Goal: Information Seeking & Learning: Learn about a topic

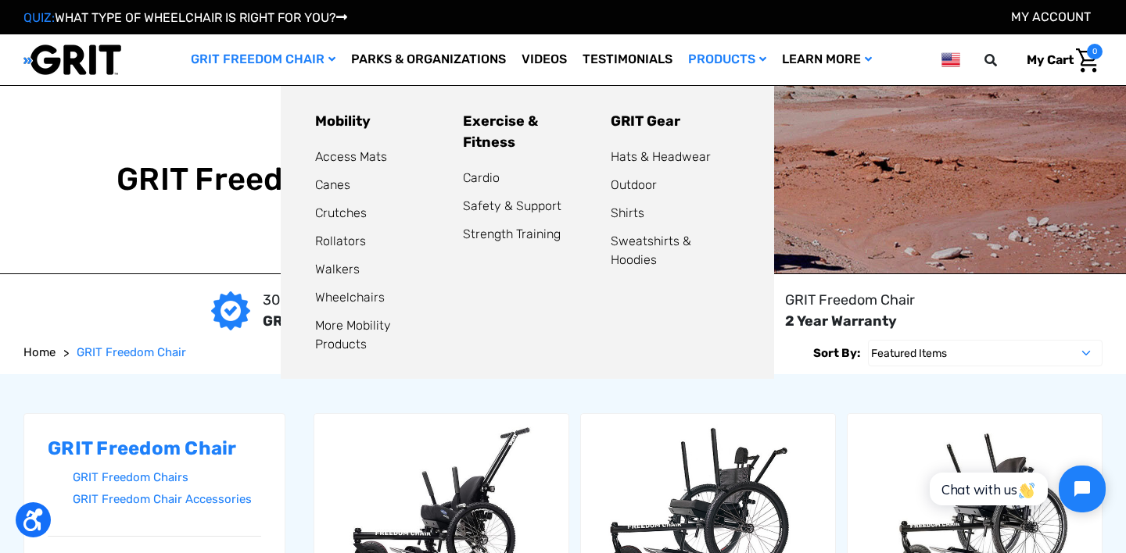
click at [708, 61] on link "Products" at bounding box center [727, 59] width 94 height 51
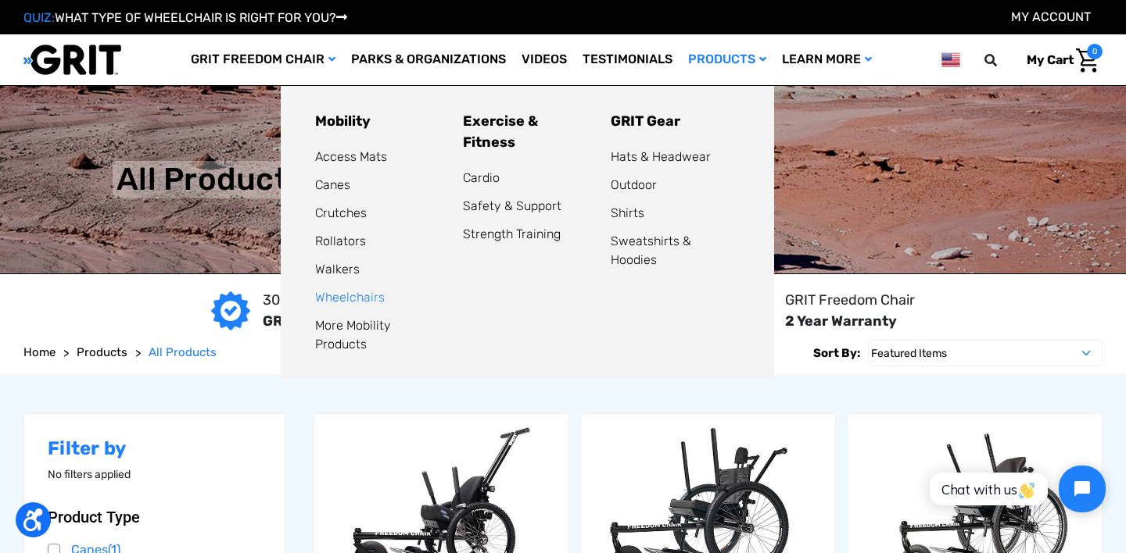
click at [353, 294] on link "Wheelchairs" at bounding box center [350, 297] width 70 height 15
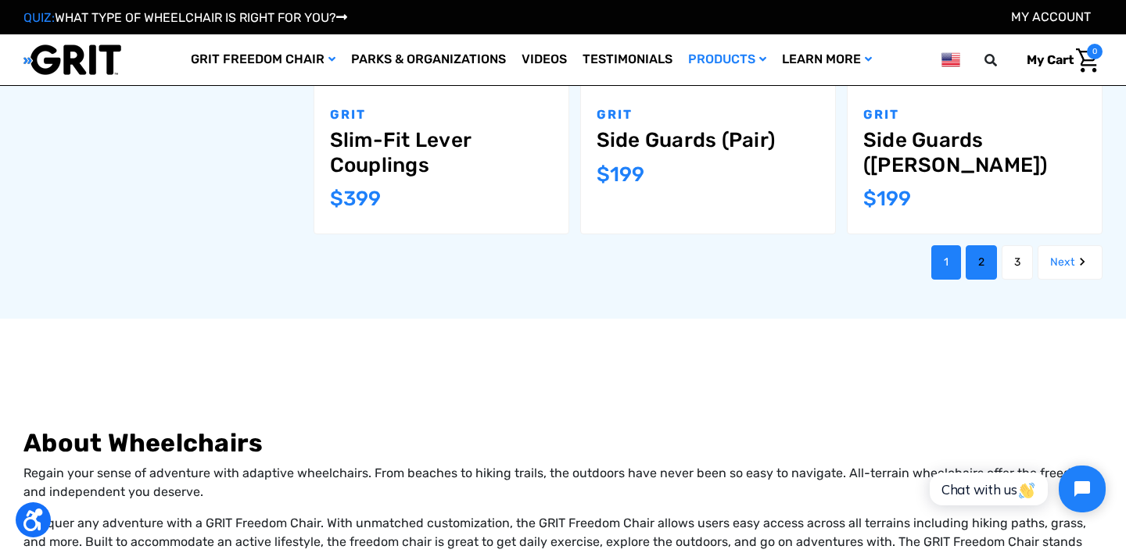
click at [967, 245] on link "2" at bounding box center [980, 262] width 31 height 34
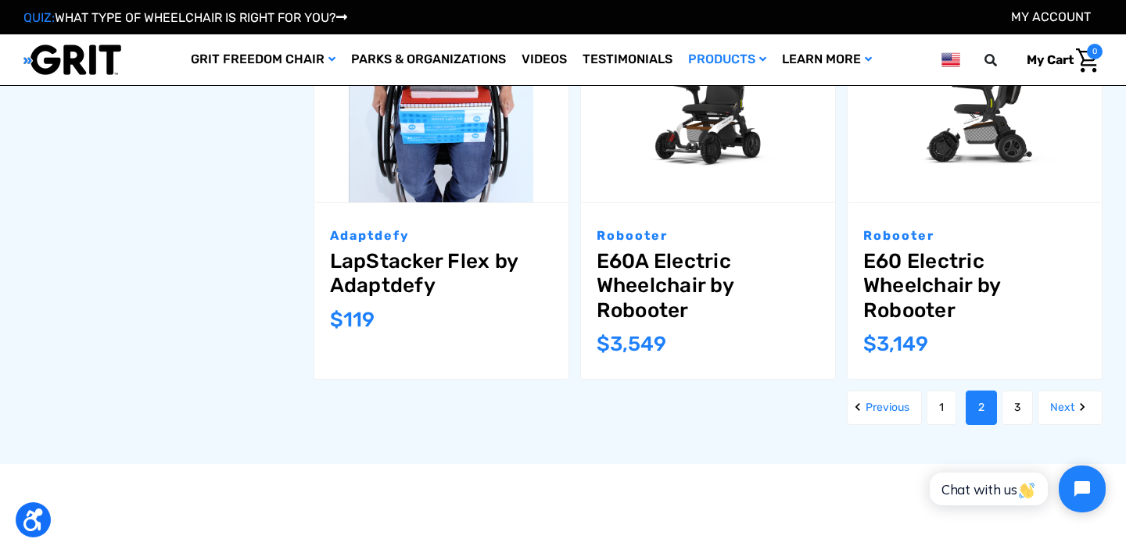
scroll to position [1800, 0]
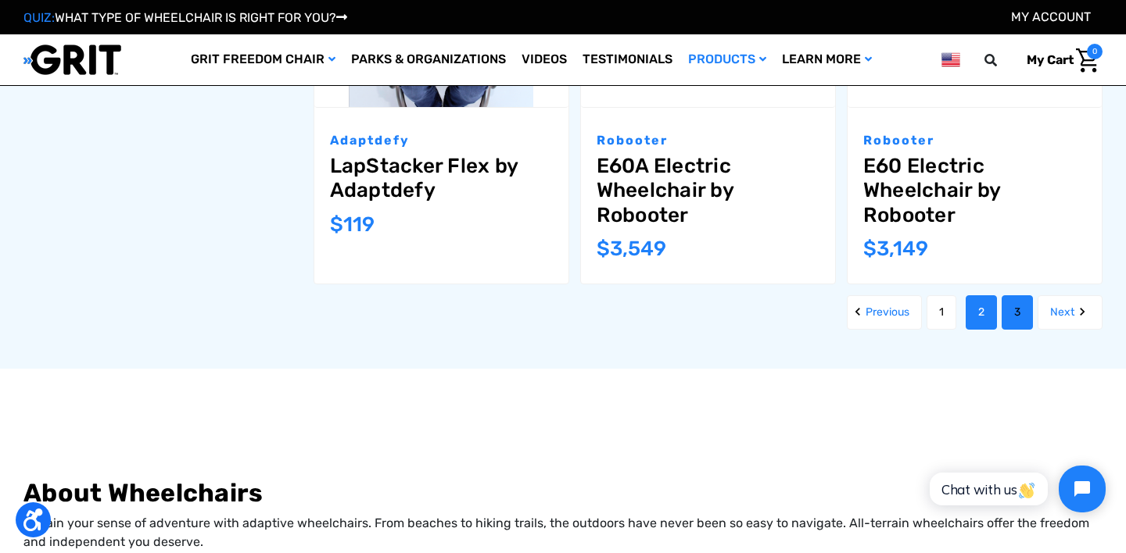
click at [1013, 316] on link "3" at bounding box center [1016, 312] width 31 height 34
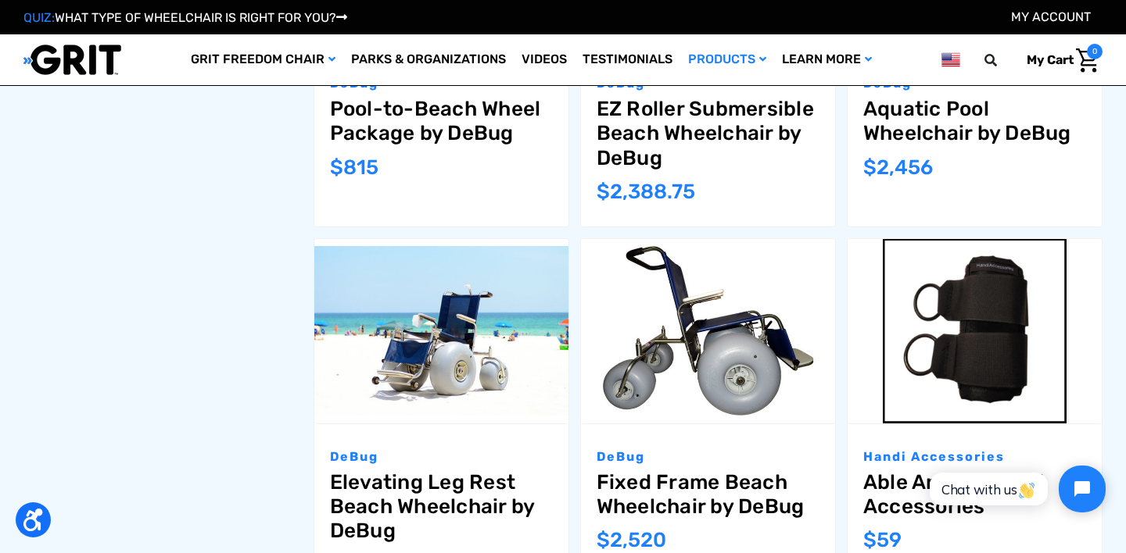
scroll to position [1534, 0]
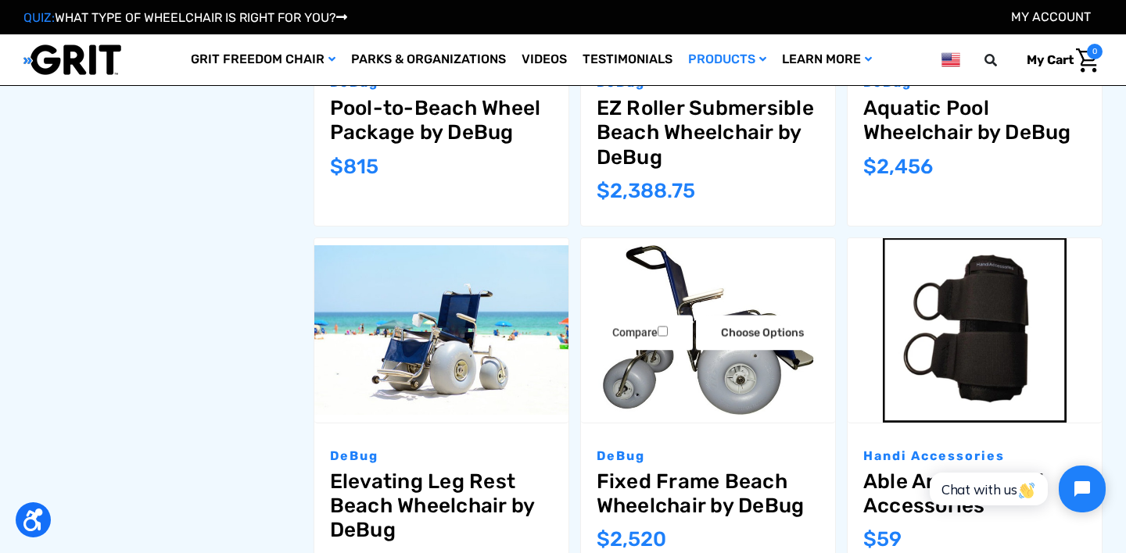
click at [689, 346] on img "Fixed Frame Beach Wheelchair by DeBug,$2,520.00\a" at bounding box center [708, 330] width 254 height 170
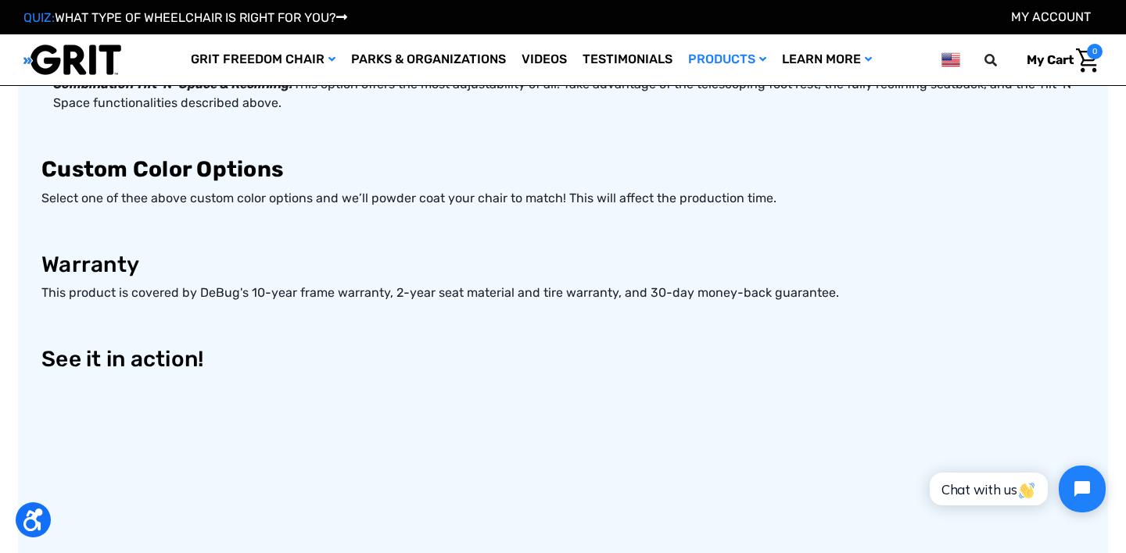
scroll to position [1399, 0]
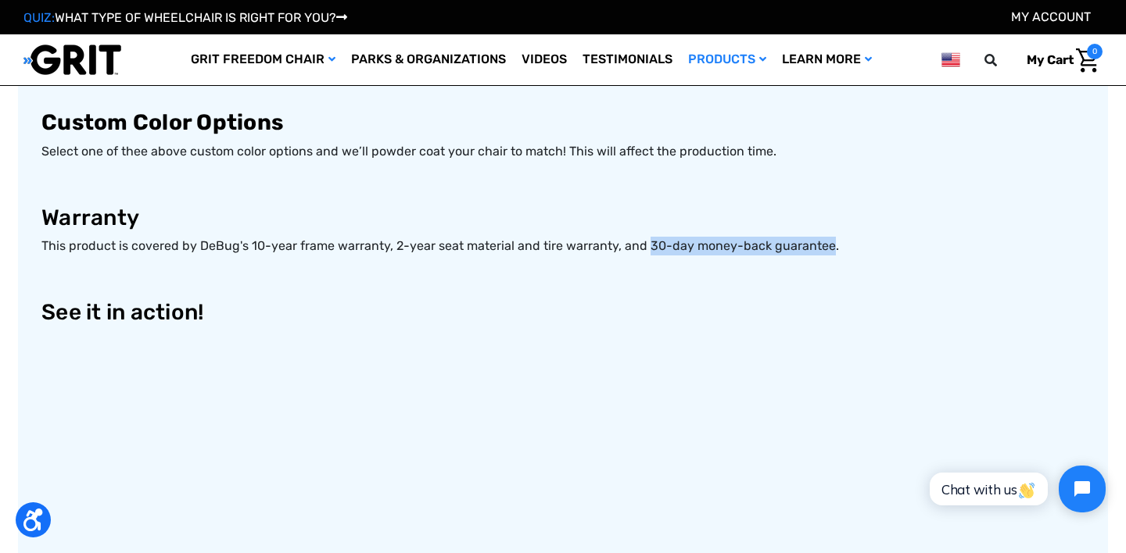
drag, startPoint x: 641, startPoint y: 247, endPoint x: 817, endPoint y: 248, distance: 175.9
click at [817, 248] on span "This product is covered by DeBug's 10-year frame warranty, 2-year seat material…" at bounding box center [439, 245] width 797 height 15
copy span "30-day money-back guarantee"
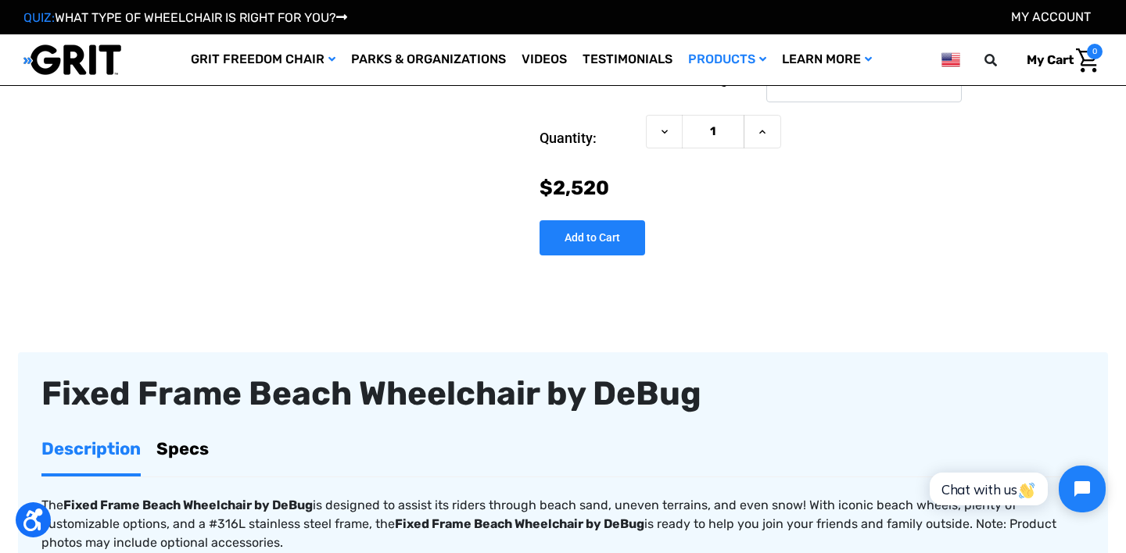
scroll to position [506, 0]
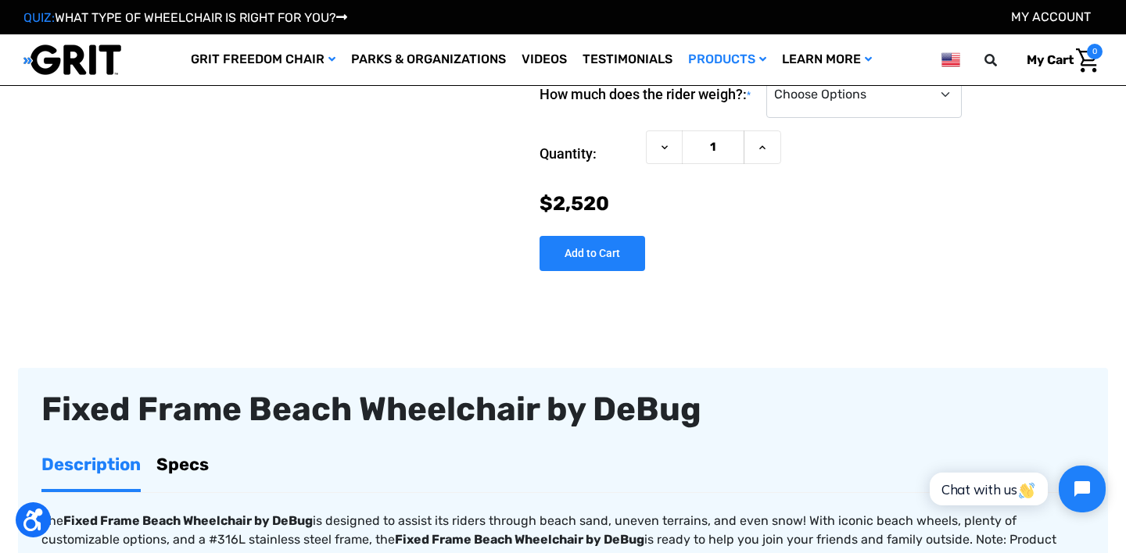
click at [201, 453] on link "Specs" at bounding box center [182, 464] width 52 height 49
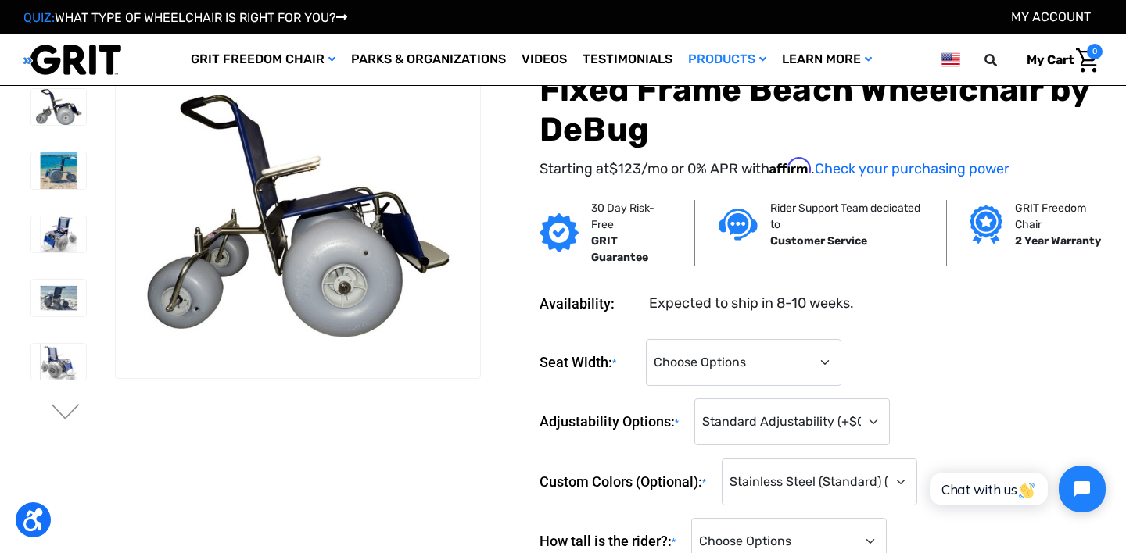
scroll to position [1, 0]
click at [610, 227] on p "30 Day Risk-Free" at bounding box center [631, 215] width 80 height 33
click at [553, 222] on img at bounding box center [558, 232] width 39 height 39
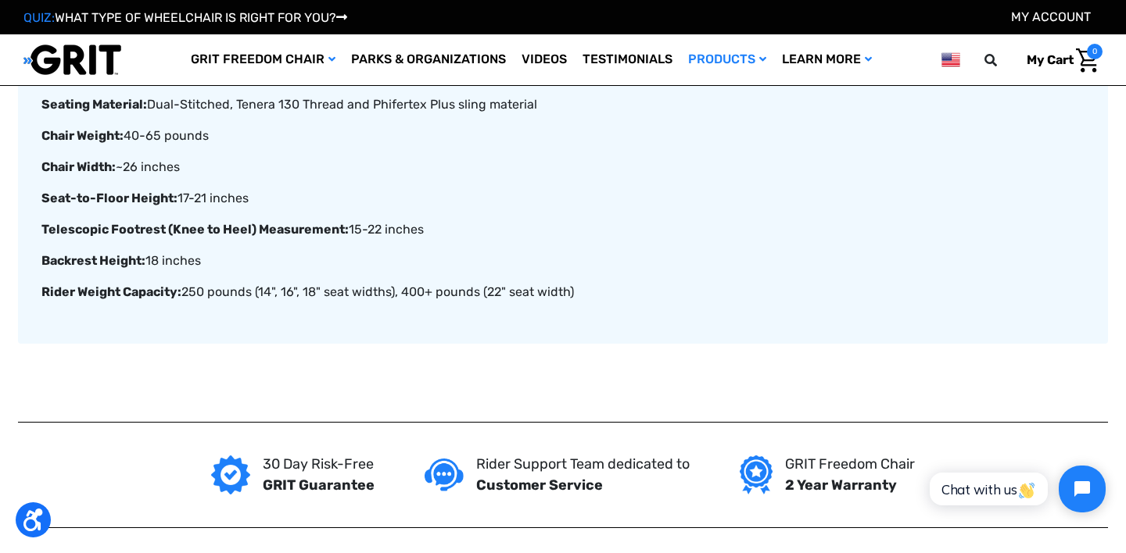
scroll to position [457, 0]
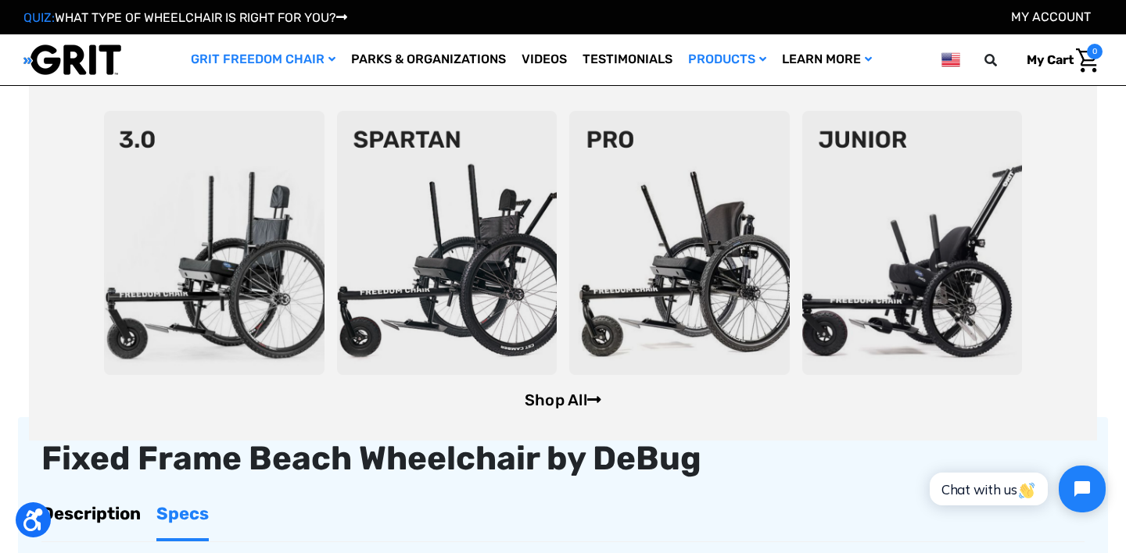
click at [539, 403] on link "Shop All" at bounding box center [562, 400] width 77 height 19
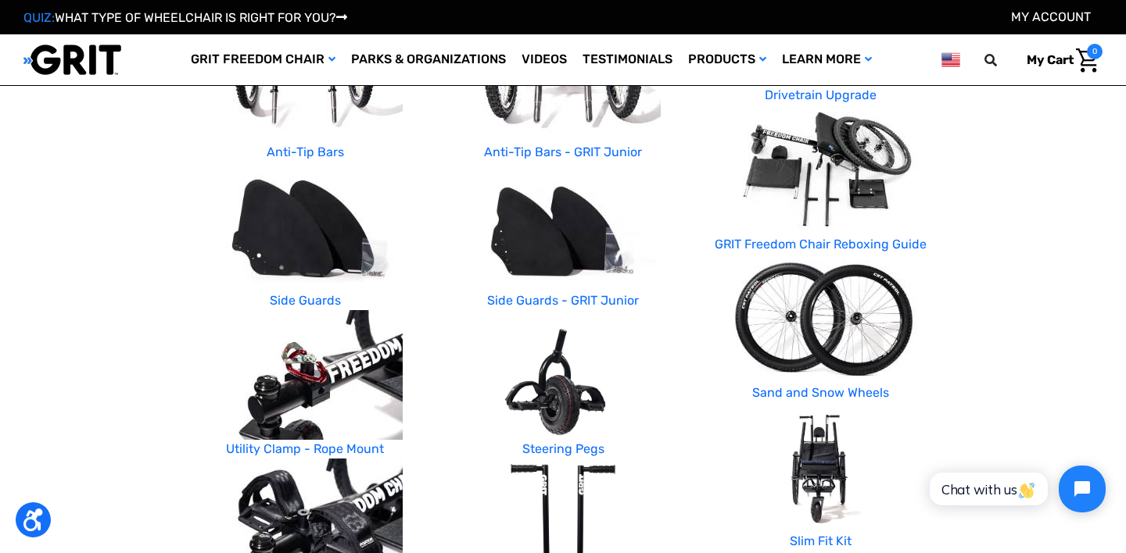
scroll to position [518, 0]
